Goal: Transaction & Acquisition: Purchase product/service

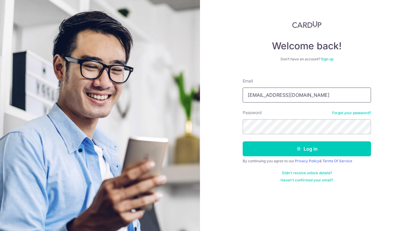
type input "rycho@mac.com"
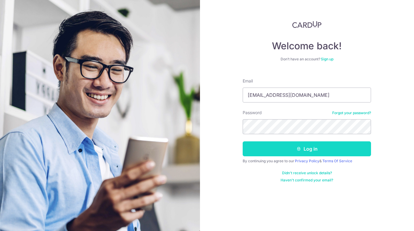
click at [311, 148] on button "Log in" at bounding box center [307, 148] width 128 height 15
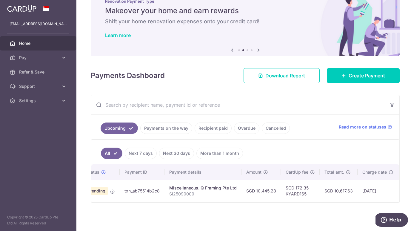
scroll to position [0, 18]
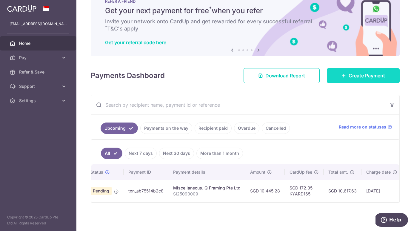
click at [358, 74] on span "Create Payment" at bounding box center [366, 75] width 36 height 7
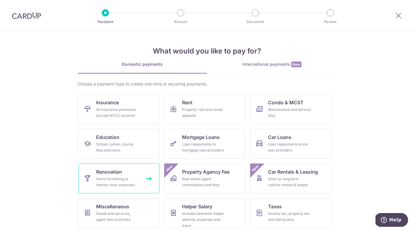
click at [115, 176] on div "Home furnishing or interior reno-expenses" at bounding box center [117, 182] width 43 height 12
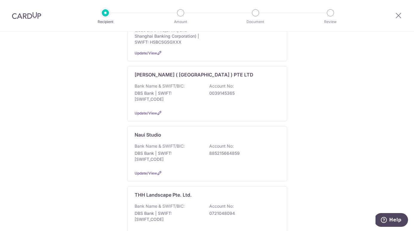
scroll to position [204, 0]
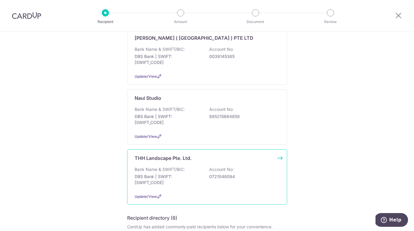
click at [182, 166] on div "Bank Name & SWIFT/BIC: DBS Bank | SWIFT: DBSSSGSGXXX Account No: 0721048094" at bounding box center [207, 177] width 145 height 22
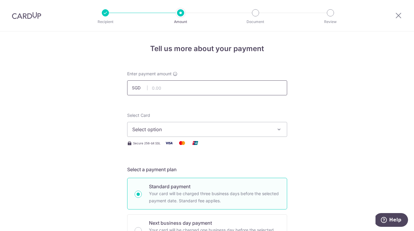
click at [201, 89] on input "text" at bounding box center [207, 87] width 160 height 15
type input "9,328.77"
click at [150, 132] on span "Select option" at bounding box center [201, 129] width 139 height 7
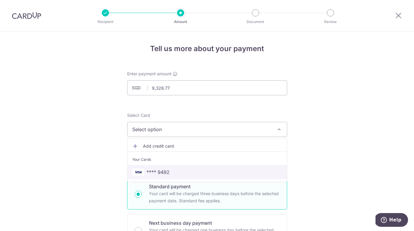
click at [148, 171] on span "**** 9492" at bounding box center [157, 171] width 23 height 7
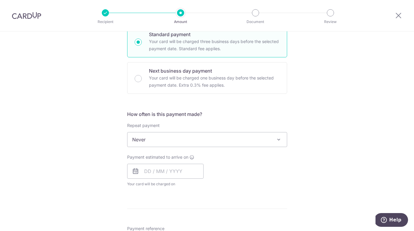
scroll to position [157, 0]
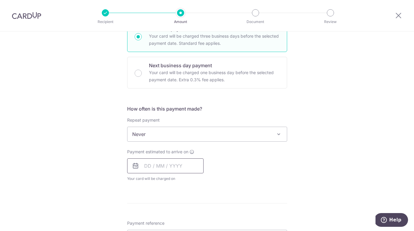
click at [145, 168] on input "text" at bounding box center [165, 165] width 76 height 15
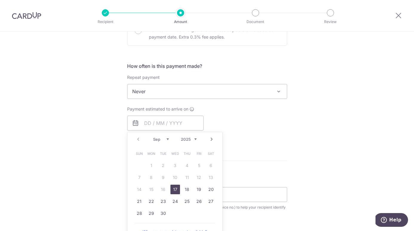
click at [173, 189] on link "17" at bounding box center [175, 189] width 10 height 10
type input "[DATE]"
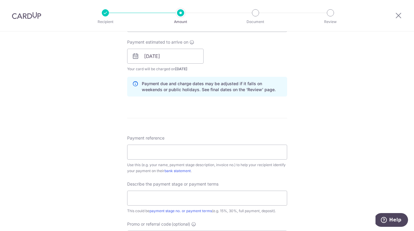
scroll to position [324, 0]
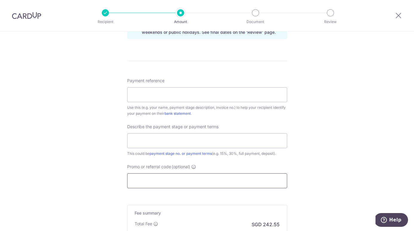
click at [149, 182] on input "Promo or referral code (optional)" at bounding box center [207, 180] width 160 height 15
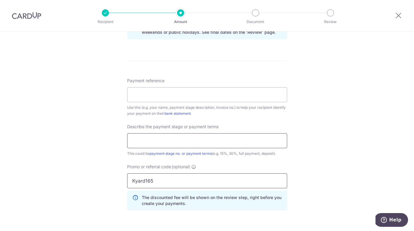
type input "Kyard165"
click at [153, 140] on input "text" at bounding box center [207, 140] width 160 height 15
type input "Full"
click at [168, 92] on input "Payment reference" at bounding box center [207, 94] width 160 height 15
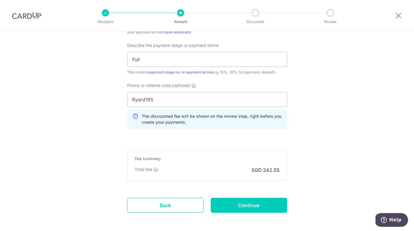
scroll to position [432, 0]
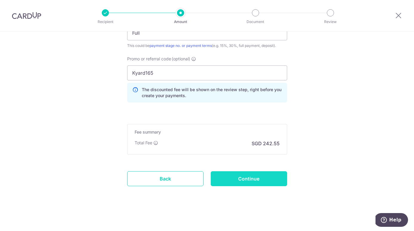
type input "Inv 0086"
click at [260, 179] on input "Continue" at bounding box center [249, 178] width 76 height 15
type input "Create Schedule"
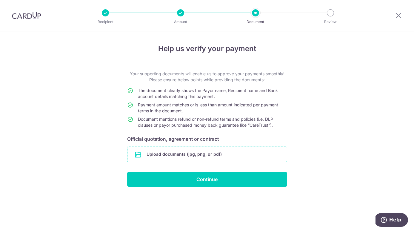
click at [214, 152] on input "file" at bounding box center [206, 154] width 159 height 16
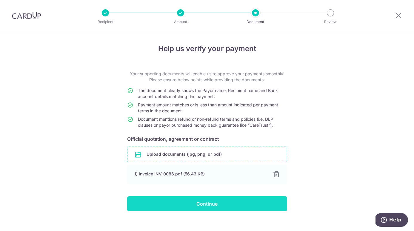
click at [207, 203] on input "Continue" at bounding box center [207, 203] width 160 height 15
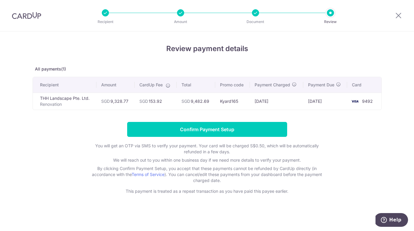
click at [220, 143] on p "You will get an OTP via SMS to verify your payment. Your card will be charged S…" at bounding box center [207, 149] width 239 height 12
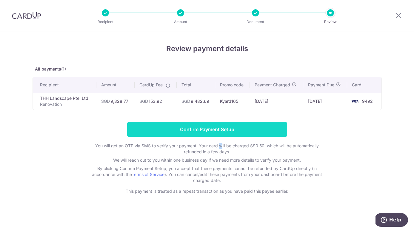
click at [202, 127] on input "Confirm Payment Setup" at bounding box center [207, 129] width 160 height 15
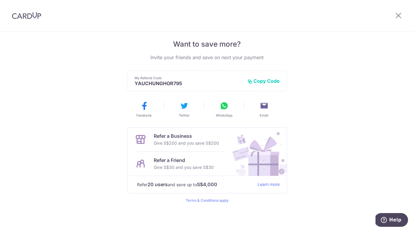
scroll to position [110, 0]
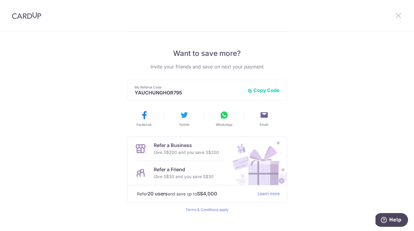
click at [399, 16] on icon at bounding box center [398, 15] width 7 height 7
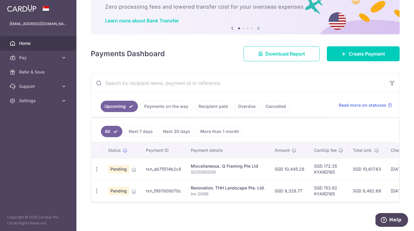
scroll to position [37, 0]
